Goal: Information Seeking & Learning: Check status

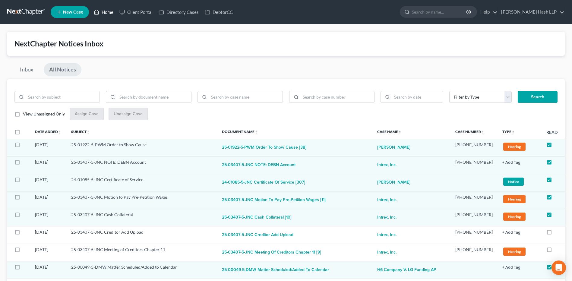
click at [110, 11] on link "Home" at bounding box center [104, 12] width 26 height 11
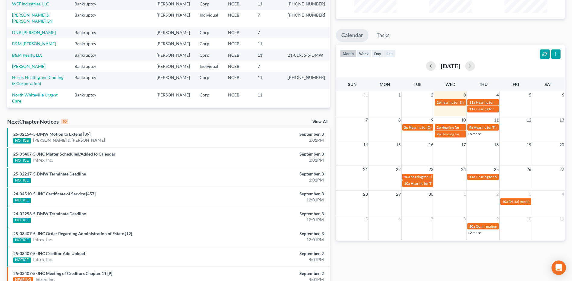
scroll to position [90, 0]
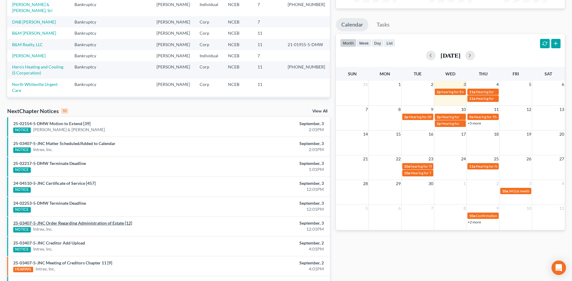
click at [93, 223] on link "25-03407-5-JNC Order Regarding Administration of Estate [12]" at bounding box center [72, 222] width 119 height 5
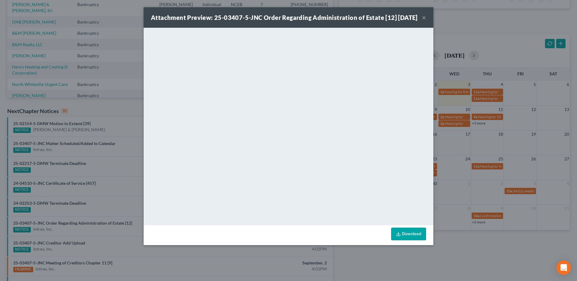
click at [422, 21] on button "×" at bounding box center [424, 17] width 4 height 7
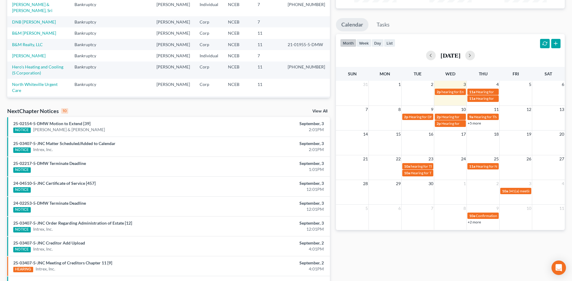
scroll to position [0, 0]
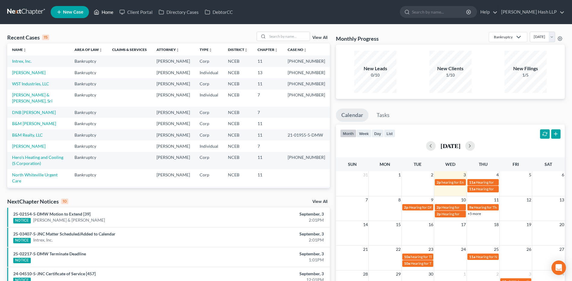
click at [104, 13] on link "Home" at bounding box center [104, 12] width 26 height 11
click at [109, 14] on link "Home" at bounding box center [104, 12] width 26 height 11
click at [285, 38] on input "search" at bounding box center [288, 36] width 42 height 9
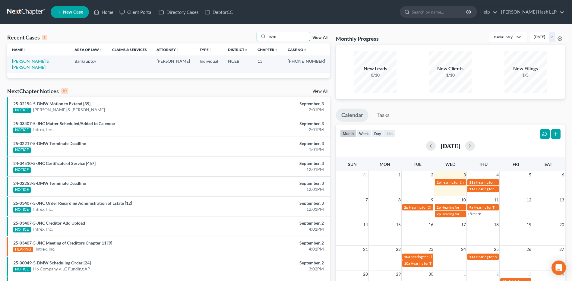
type input "joyn"
click at [41, 62] on link "[PERSON_NAME] & [PERSON_NAME]" at bounding box center [30, 64] width 37 height 11
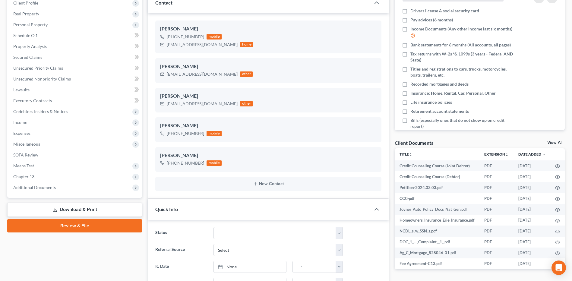
scroll to position [90, 0]
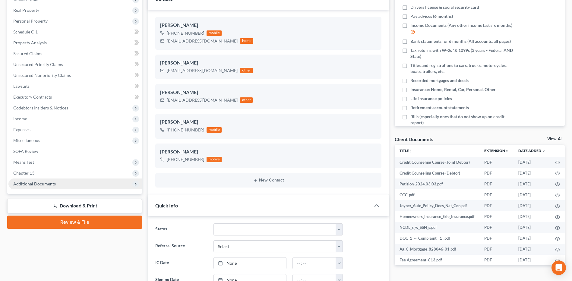
click at [50, 187] on span "Additional Documents" at bounding box center [75, 184] width 134 height 11
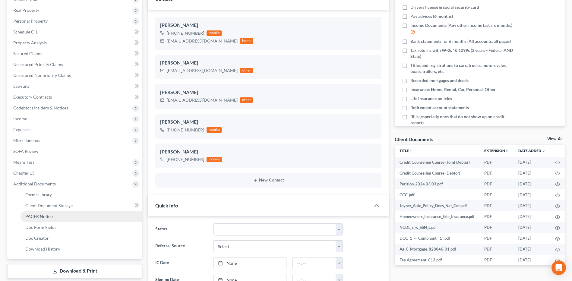
click at [42, 212] on link "PACER Notices" at bounding box center [82, 216] width 122 height 11
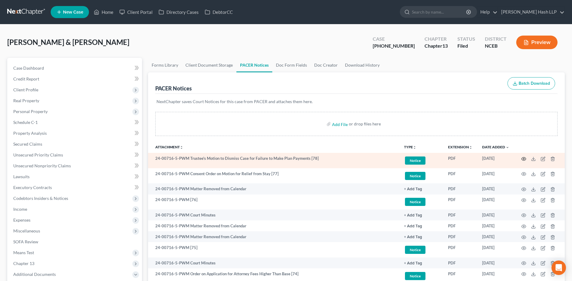
click at [523, 158] on circle "button" at bounding box center [523, 158] width 1 height 1
